Goal: Navigation & Orientation: Find specific page/section

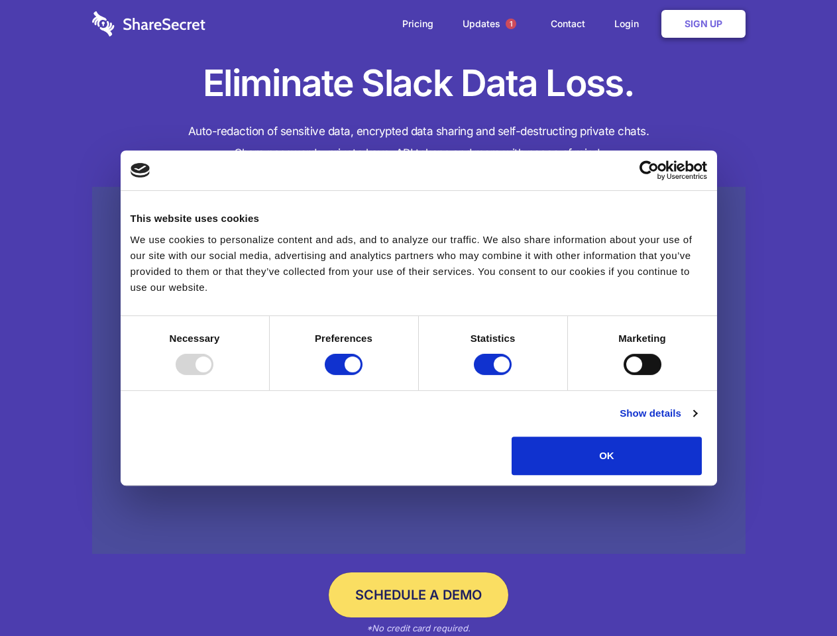
click at [213, 375] on div at bounding box center [195, 364] width 38 height 21
click at [363, 375] on input "Preferences" at bounding box center [344, 364] width 38 height 21
checkbox input "false"
click at [494, 375] on input "Statistics" at bounding box center [493, 364] width 38 height 21
checkbox input "false"
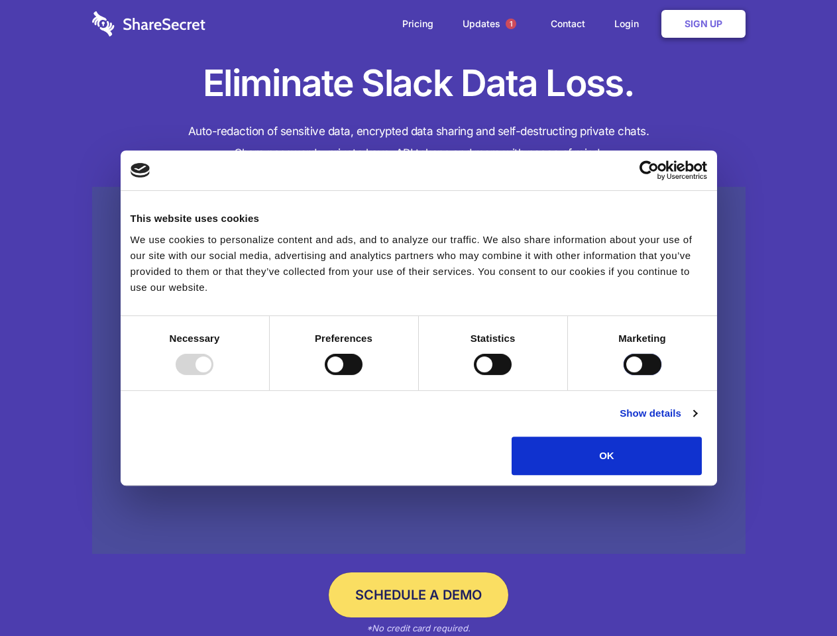
click at [624, 375] on input "Marketing" at bounding box center [643, 364] width 38 height 21
checkbox input "true"
click at [697, 422] on link "Show details" at bounding box center [658, 414] width 77 height 16
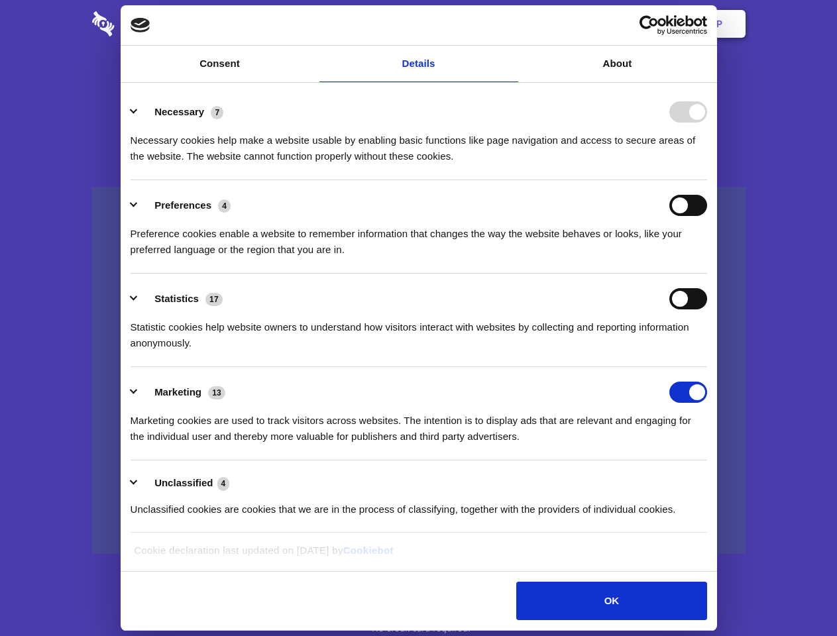
click at [707, 180] on li "Necessary 7 Necessary cookies help make a website usable by enabling basic func…" at bounding box center [419, 133] width 577 height 93
click at [510, 24] on span "1" at bounding box center [511, 24] width 11 height 11
